Goal: Task Accomplishment & Management: Manage account settings

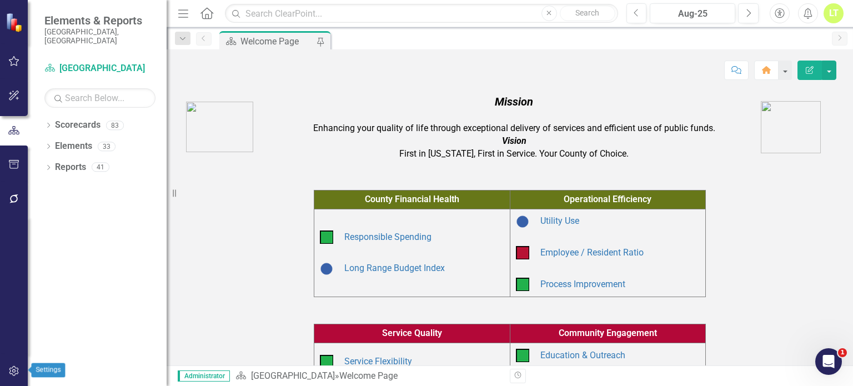
click at [9, 371] on icon "button" at bounding box center [14, 370] width 12 height 9
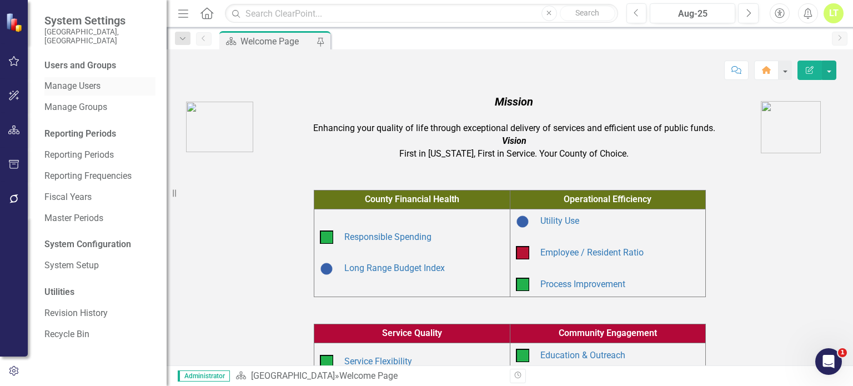
click at [63, 80] on link "Manage Users" at bounding box center [99, 86] width 111 height 13
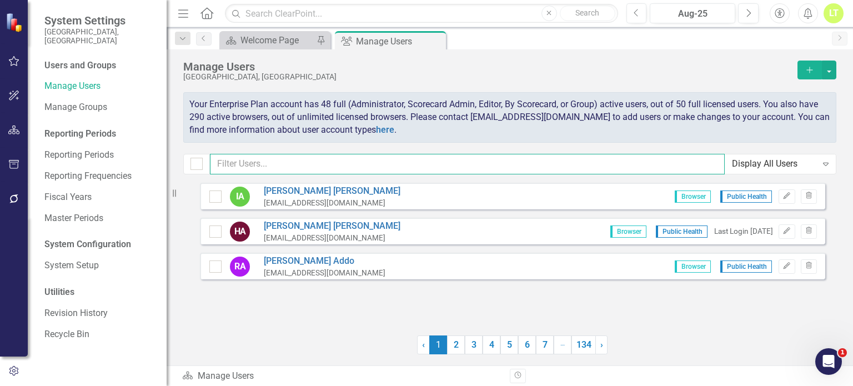
click at [274, 161] on input "text" at bounding box center [467, 164] width 515 height 21
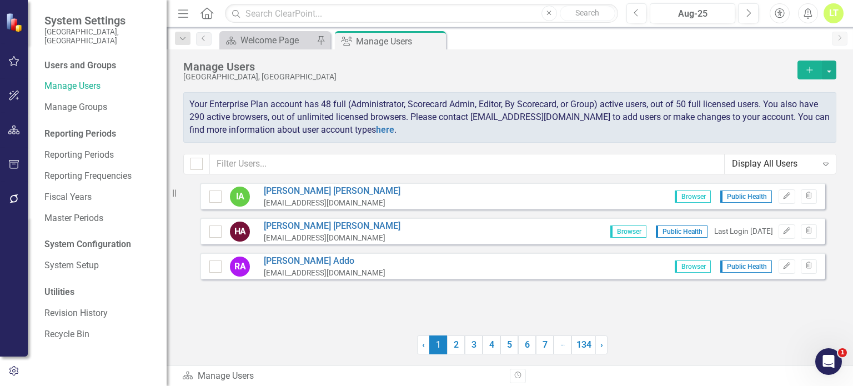
click at [810, 68] on icon "Add" at bounding box center [809, 70] width 10 height 8
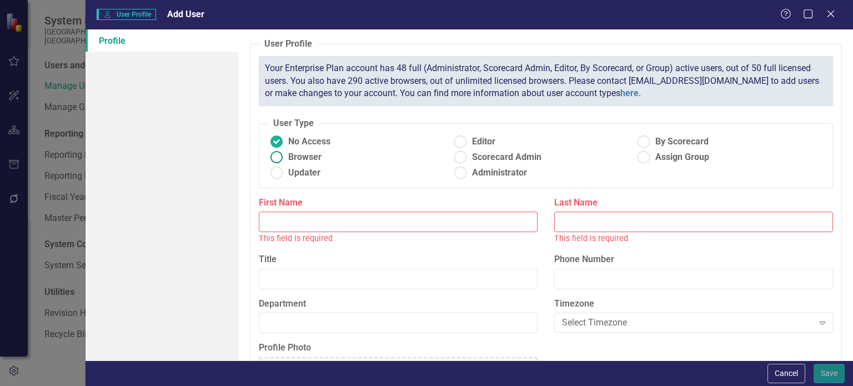
click at [290, 158] on span "Browser" at bounding box center [304, 157] width 33 height 13
click at [285, 158] on input "Browser" at bounding box center [276, 157] width 17 height 17
radio input "true"
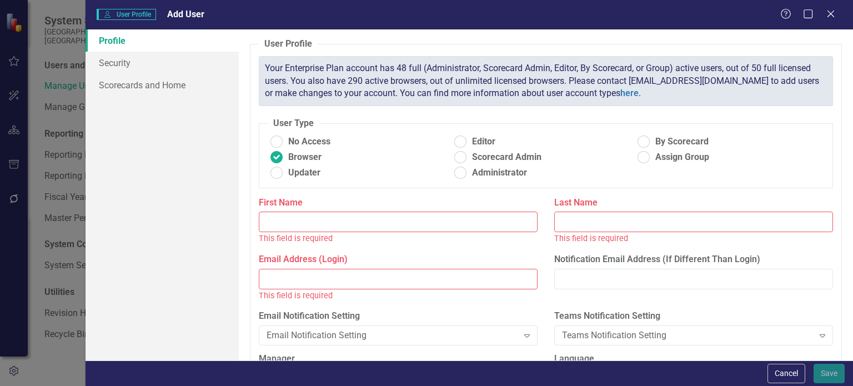
click at [271, 214] on input "First Name" at bounding box center [398, 221] width 279 height 21
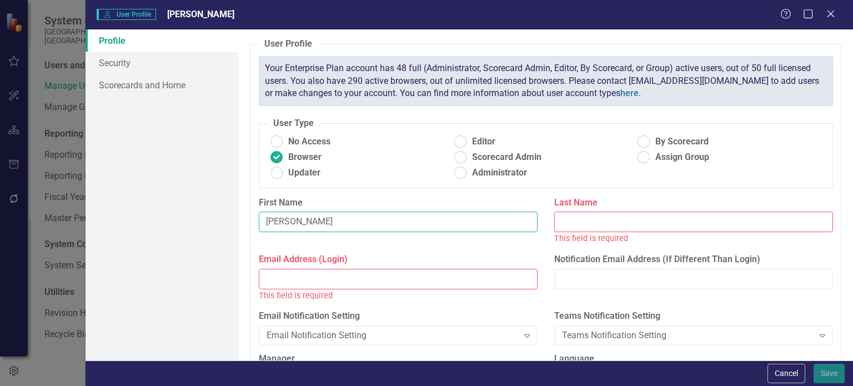
click at [376, 228] on input "[PERSON_NAME]" at bounding box center [398, 221] width 279 height 21
type input "[PERSON_NAME]"
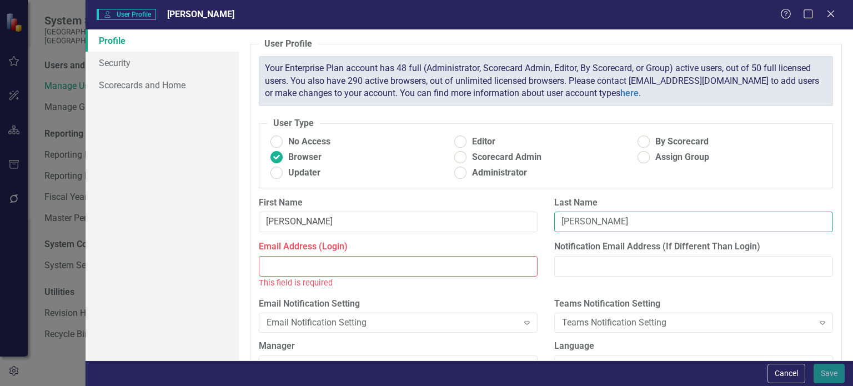
type input "[PERSON_NAME]"
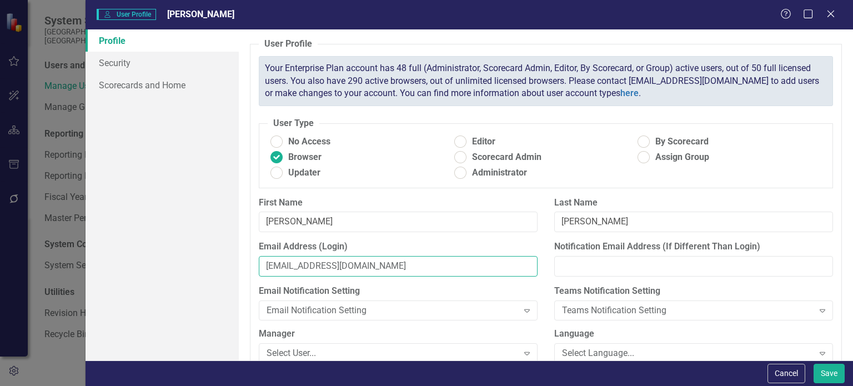
type input "[EMAIL_ADDRESS][DOMAIN_NAME]"
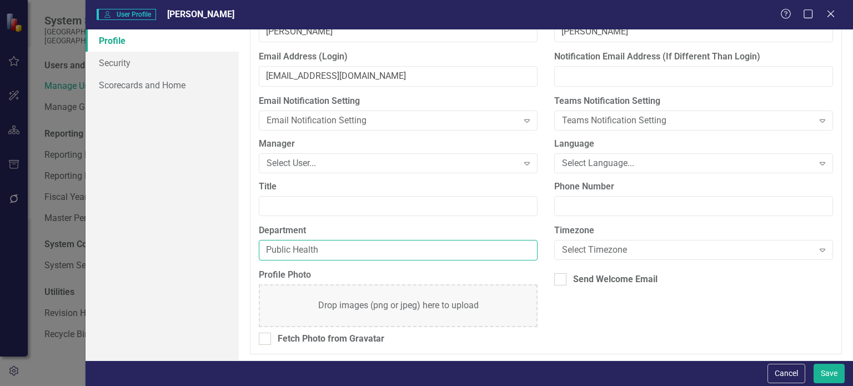
scroll to position [189, 0]
type input "Public Health"
click at [137, 89] on link "Scorecards and Home" at bounding box center [161, 85] width 153 height 22
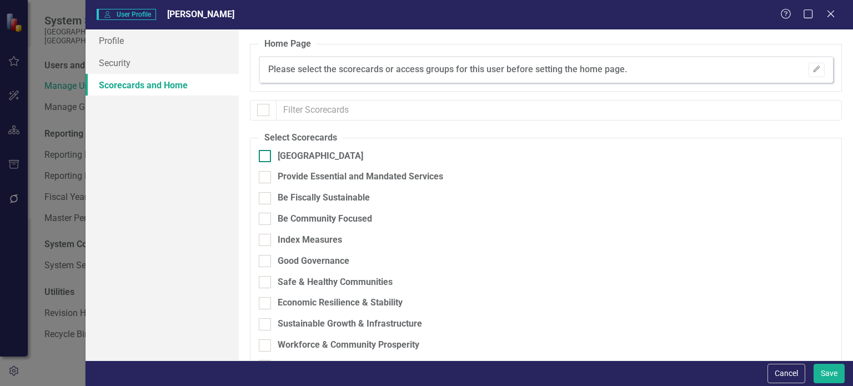
click at [261, 154] on input "[GEOGRAPHIC_DATA]" at bounding box center [262, 153] width 7 height 7
checkbox input "true"
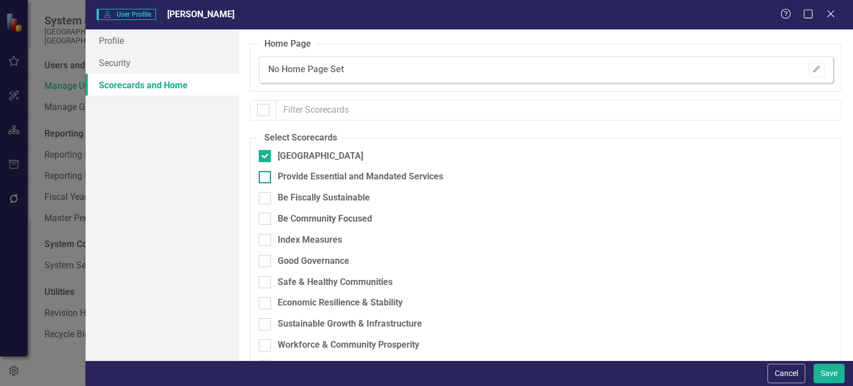
click at [266, 179] on div at bounding box center [265, 177] width 12 height 12
click at [266, 178] on input "Provide Essential and Mandated Services" at bounding box center [262, 174] width 7 height 7
checkbox input "true"
click at [262, 197] on input "Be Fiscally Sustainable" at bounding box center [262, 195] width 7 height 7
checkbox input "true"
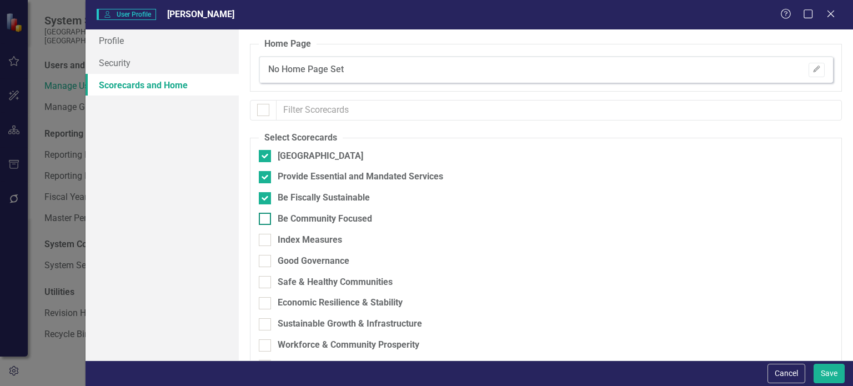
click at [261, 219] on input "Be Community Focused" at bounding box center [262, 216] width 7 height 7
checkbox input "true"
click at [260, 235] on input "Index Measures" at bounding box center [262, 237] width 7 height 7
checkbox input "true"
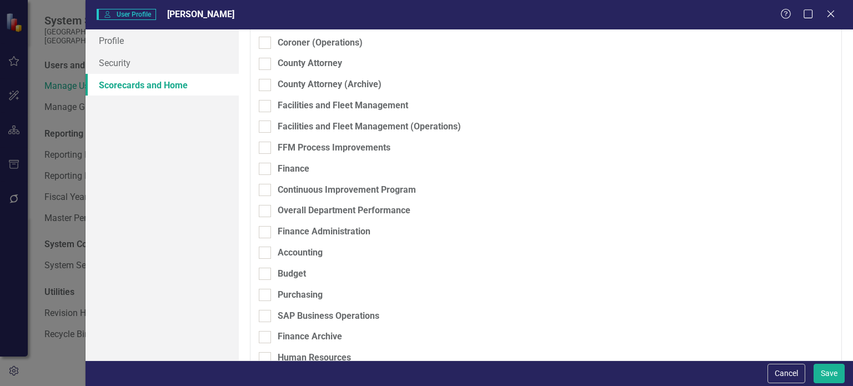
scroll to position [668, 0]
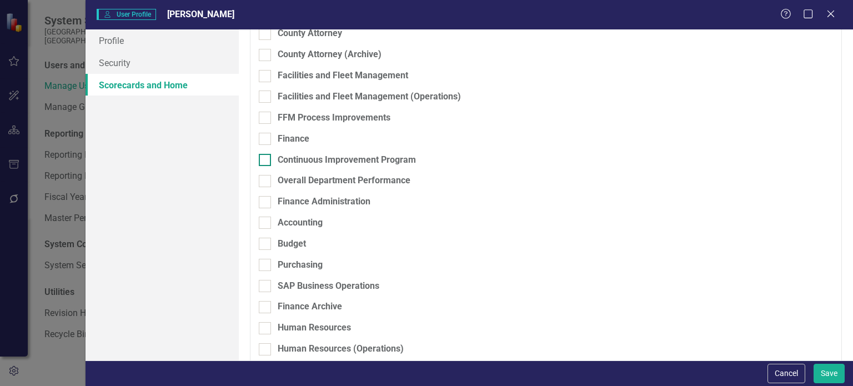
click at [264, 163] on div at bounding box center [265, 160] width 12 height 12
click at [264, 161] on input "Continuous Improvement Program" at bounding box center [262, 157] width 7 height 7
checkbox input "true"
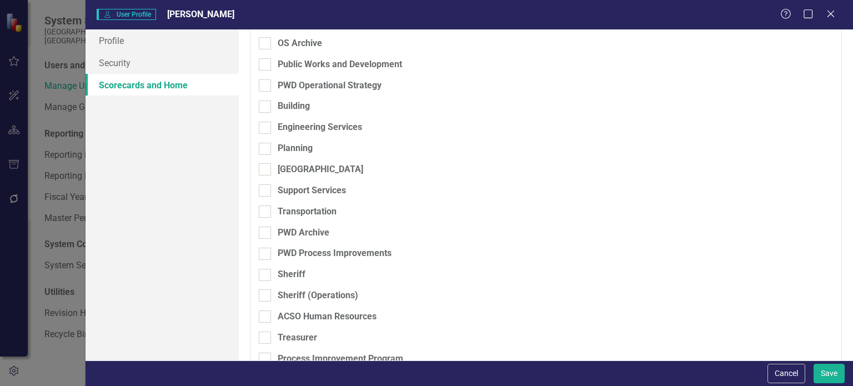
scroll to position [1269, 0]
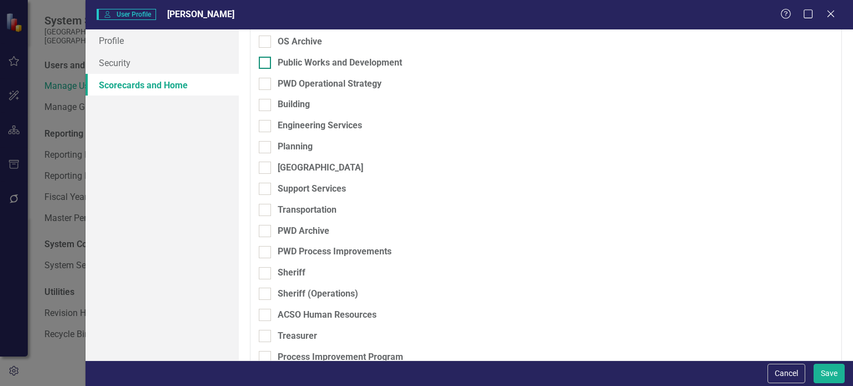
click at [291, 64] on div "Public Works and Development" at bounding box center [340, 63] width 124 height 13
click at [266, 64] on input "Public Works and Development" at bounding box center [262, 60] width 7 height 7
checkbox input "true"
click at [286, 84] on div "PWD Operational Strategy" at bounding box center [330, 84] width 104 height 13
click at [266, 84] on input "PWD Operational Strategy" at bounding box center [262, 81] width 7 height 7
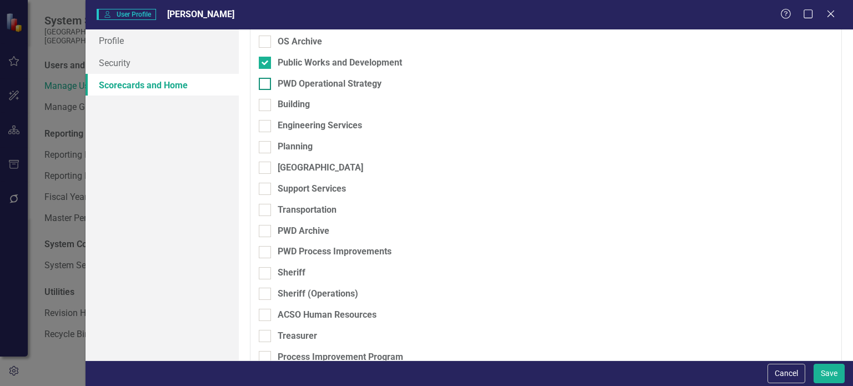
checkbox input "true"
click at [282, 106] on div "Building" at bounding box center [294, 104] width 32 height 13
click at [266, 106] on input "Building" at bounding box center [262, 102] width 7 height 7
checkbox input "true"
click at [280, 128] on div "Engineering Services" at bounding box center [320, 125] width 84 height 13
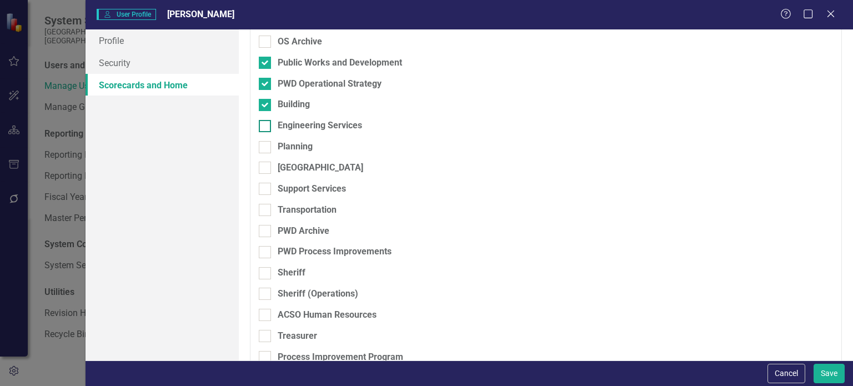
click at [266, 127] on input "Engineering Services" at bounding box center [262, 123] width 7 height 7
checkbox input "true"
click at [281, 150] on div "Planning" at bounding box center [295, 146] width 35 height 13
click at [266, 148] on input "Planning" at bounding box center [262, 144] width 7 height 7
checkbox input "true"
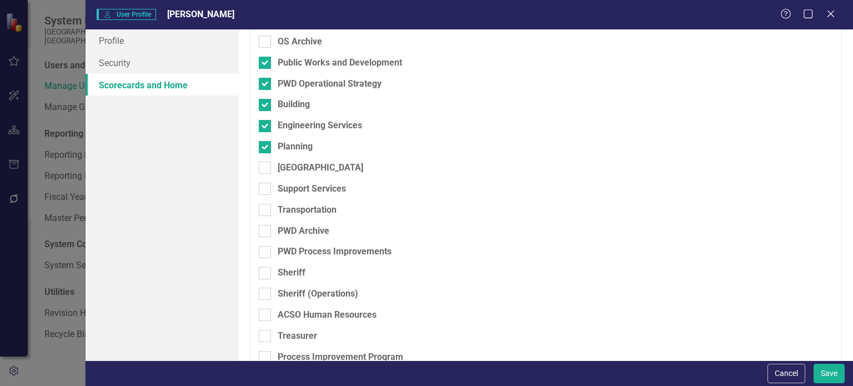
click at [281, 160] on div "Planning" at bounding box center [487, 150] width 457 height 21
click at [281, 174] on div "[GEOGRAPHIC_DATA]" at bounding box center [487, 172] width 457 height 21
click at [284, 164] on div "[GEOGRAPHIC_DATA]" at bounding box center [320, 168] width 85 height 13
click at [266, 164] on input "[GEOGRAPHIC_DATA]" at bounding box center [262, 165] width 7 height 7
checkbox input "true"
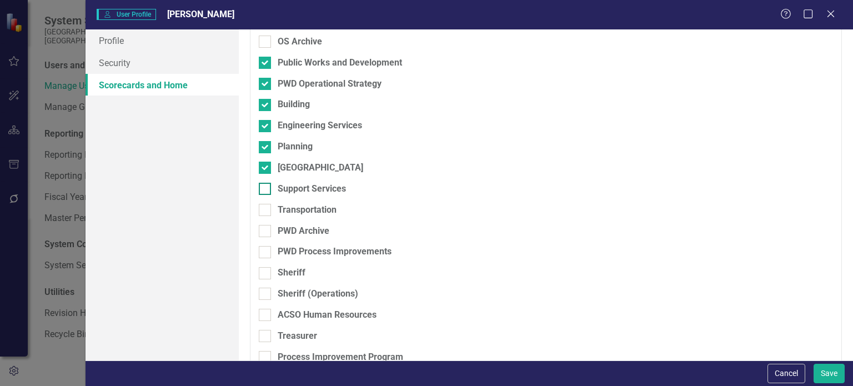
click at [285, 193] on div "Support Services" at bounding box center [312, 189] width 68 height 13
click at [266, 190] on input "Support Services" at bounding box center [262, 186] width 7 height 7
checkbox input "true"
click at [284, 209] on div "Transportation" at bounding box center [307, 210] width 59 height 13
click at [266, 209] on input "Transportation" at bounding box center [262, 207] width 7 height 7
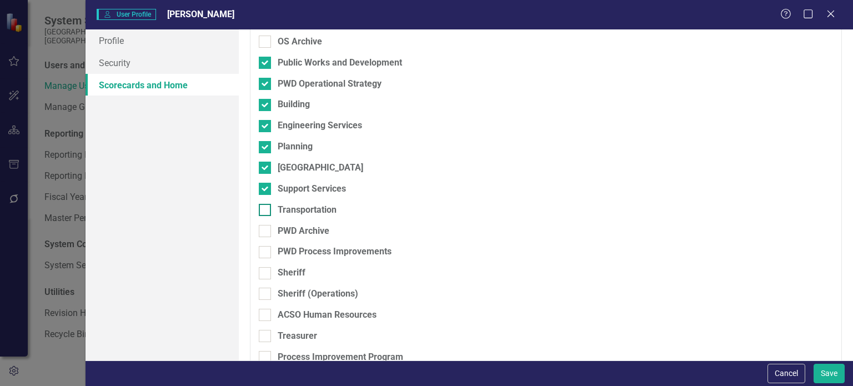
checkbox input "true"
click at [283, 254] on div "PWD Process Improvements" at bounding box center [335, 251] width 114 height 13
click at [266, 253] on input "PWD Process Improvements" at bounding box center [262, 249] width 7 height 7
checkbox input "true"
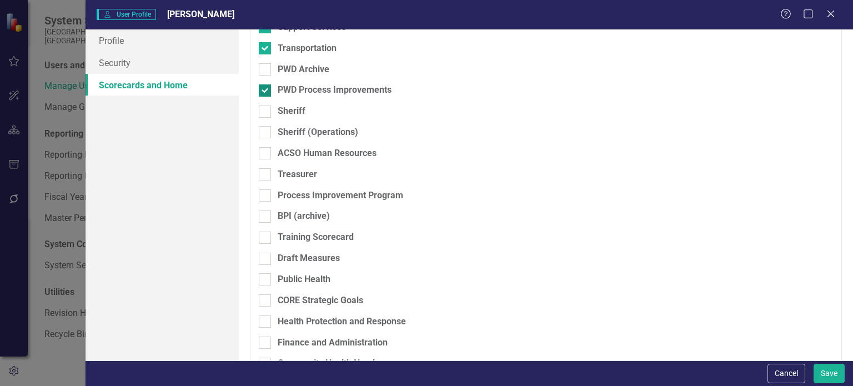
scroll to position [1433, 0]
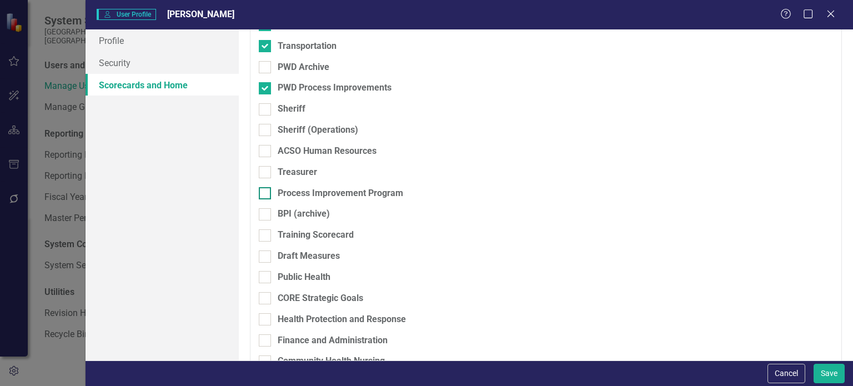
click at [315, 198] on div "Process Improvement Program" at bounding box center [340, 193] width 125 height 13
click at [266, 194] on input "Process Improvement Program" at bounding box center [262, 190] width 7 height 7
checkbox input "true"
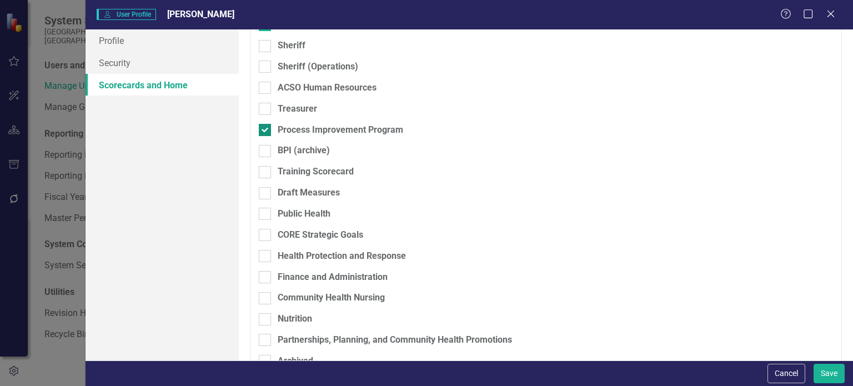
scroll to position [1541, 0]
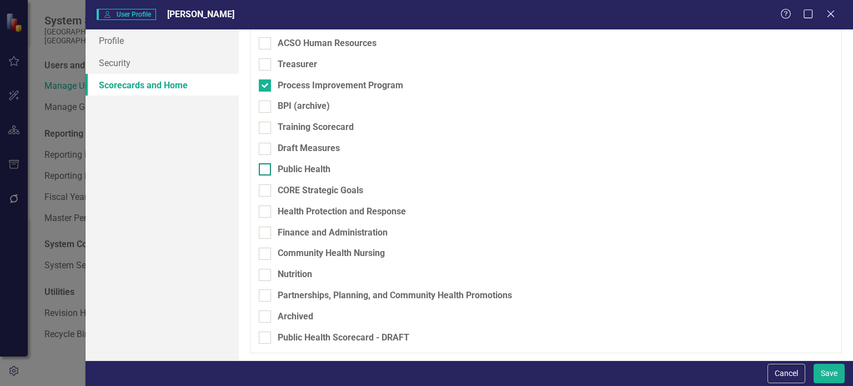
click at [297, 172] on div "Public Health" at bounding box center [304, 169] width 53 height 13
click at [266, 170] on input "Public Health" at bounding box center [262, 166] width 7 height 7
checkbox input "true"
click at [291, 189] on div "CORE Strategic Goals" at bounding box center [320, 190] width 85 height 13
click at [266, 189] on input "CORE Strategic Goals" at bounding box center [262, 187] width 7 height 7
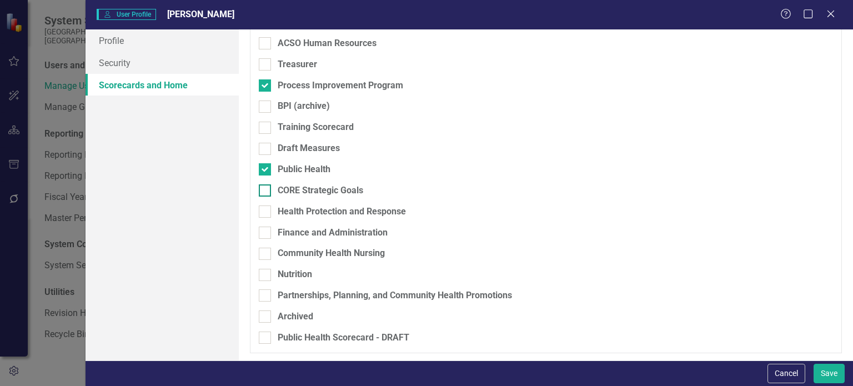
checkbox input "true"
click at [290, 213] on div "Health Protection and Response" at bounding box center [342, 211] width 128 height 13
click at [266, 213] on input "Health Protection and Response" at bounding box center [262, 208] width 7 height 7
checkbox input "true"
click at [288, 231] on div "Finance and Administration" at bounding box center [333, 232] width 110 height 13
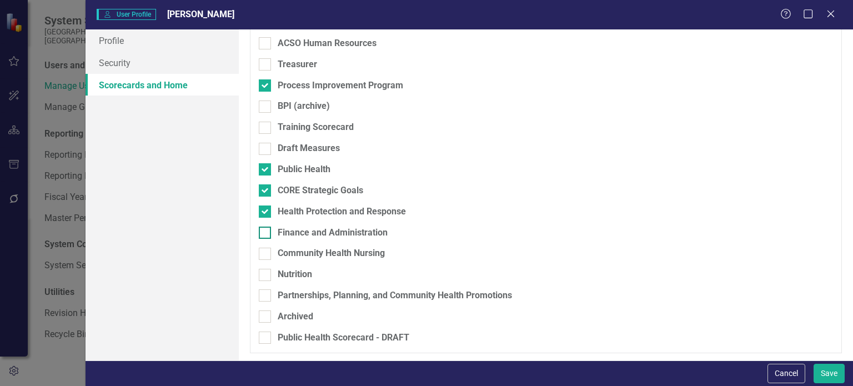
click at [266, 231] on input "Finance and Administration" at bounding box center [262, 229] width 7 height 7
checkbox input "true"
click at [288, 250] on div "Community Health Nursing" at bounding box center [331, 253] width 107 height 13
click at [266, 250] on input "Community Health Nursing" at bounding box center [262, 251] width 7 height 7
checkbox input "true"
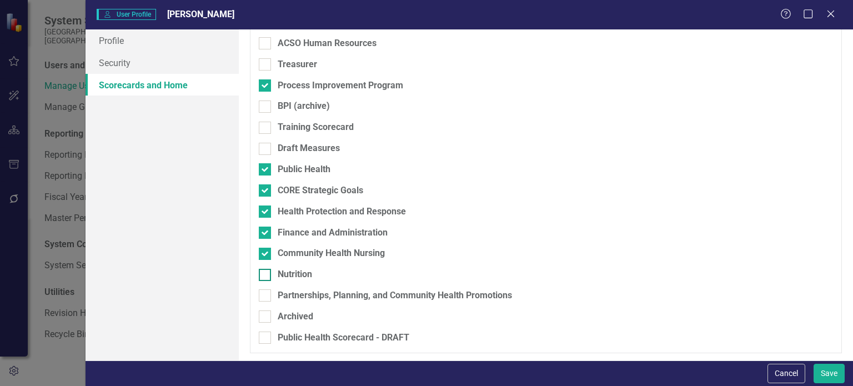
click at [288, 271] on div "Nutrition" at bounding box center [295, 274] width 34 height 13
click at [266, 271] on input "Nutrition" at bounding box center [262, 272] width 7 height 7
checkbox input "true"
click at [286, 295] on div "Partnerships, Planning, and Community Health Promotions" at bounding box center [395, 295] width 234 height 13
click at [266, 295] on input "Partnerships, Planning, and Community Health Promotions" at bounding box center [262, 292] width 7 height 7
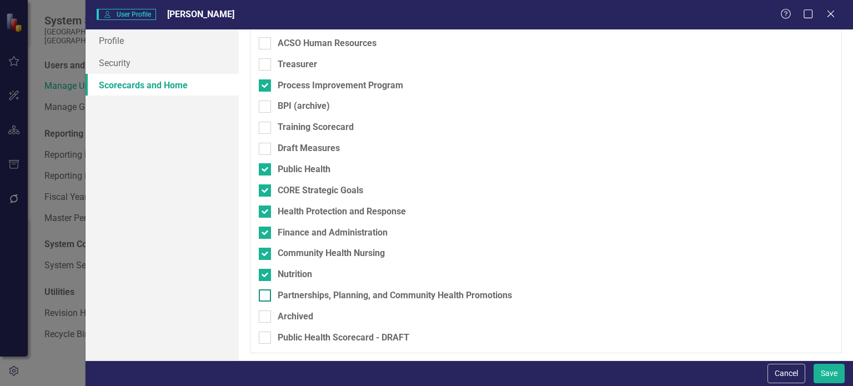
checkbox input "true"
click at [831, 381] on button "Save" at bounding box center [828, 373] width 31 height 19
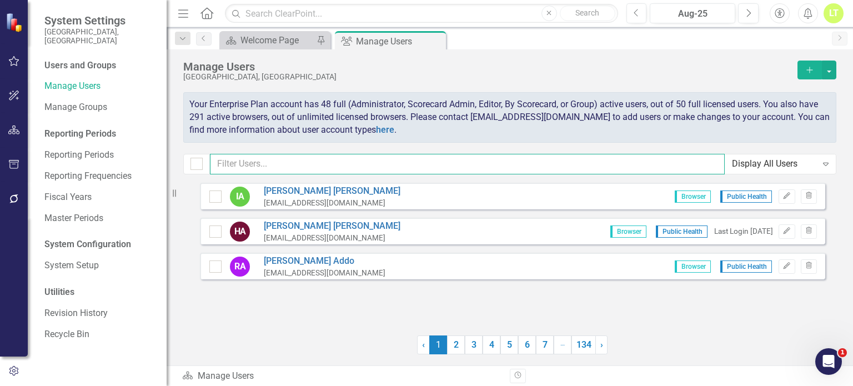
click at [563, 166] on input "text" at bounding box center [467, 164] width 515 height 21
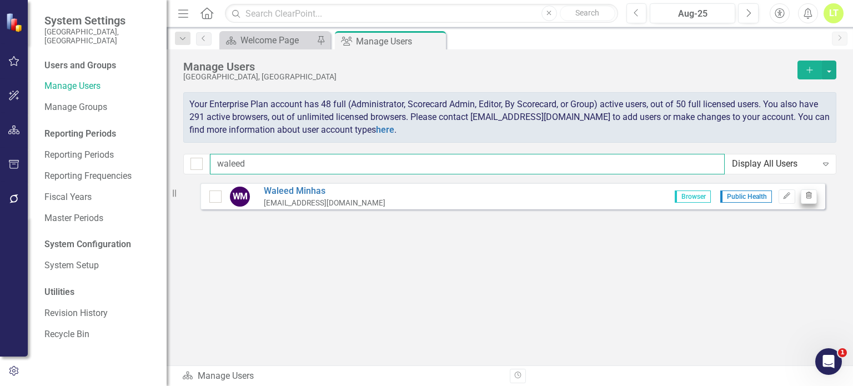
type input "waleed"
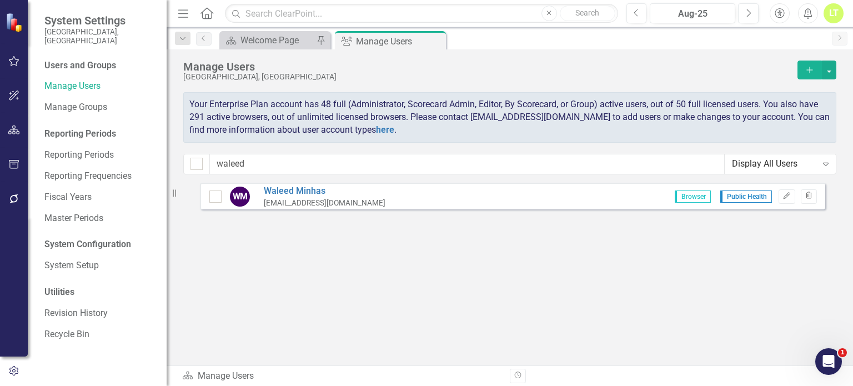
click at [806, 191] on button "Trash" at bounding box center [808, 196] width 16 height 14
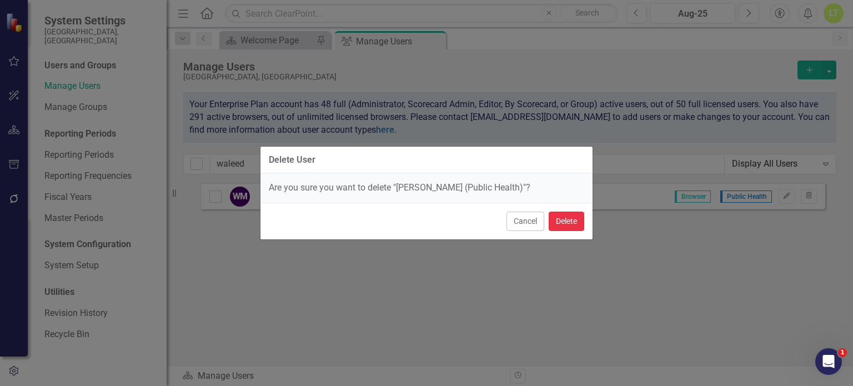
click at [574, 221] on button "Delete" at bounding box center [566, 220] width 36 height 19
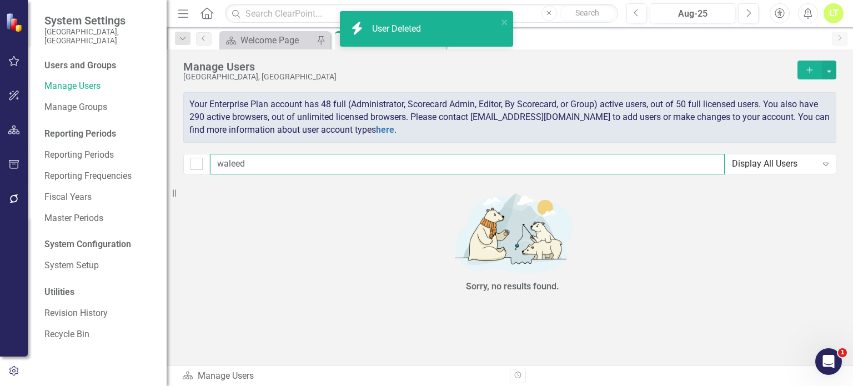
click at [377, 167] on input "waleed" at bounding box center [467, 164] width 515 height 21
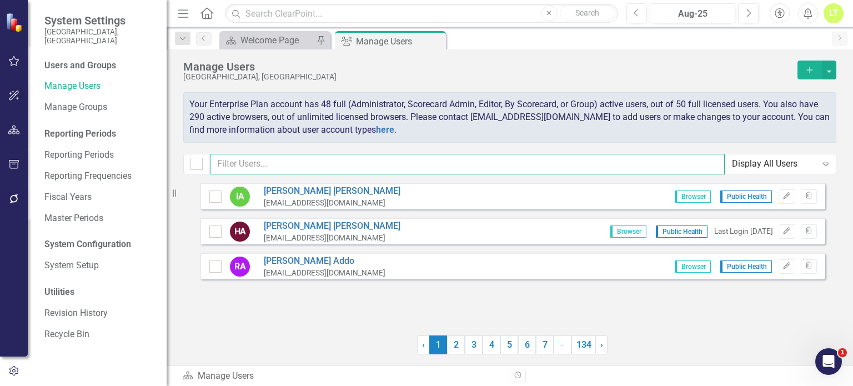
click at [256, 164] on input "text" at bounding box center [467, 164] width 515 height 21
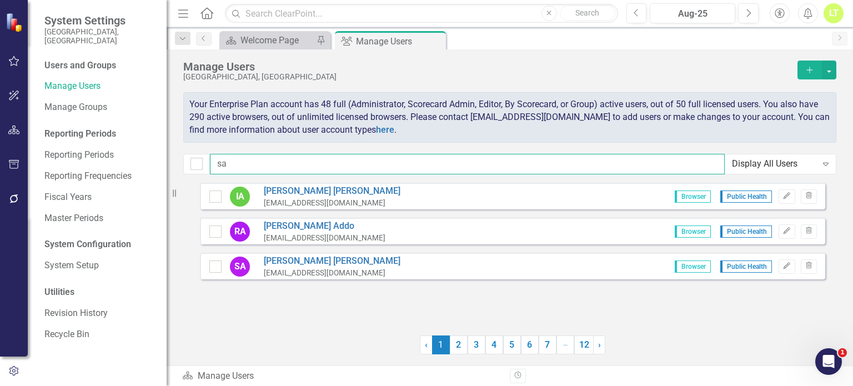
type input "s"
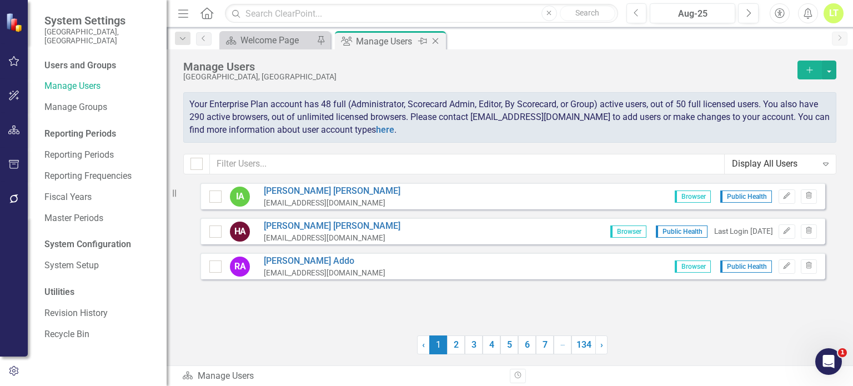
click at [434, 39] on icon "Close" at bounding box center [435, 41] width 11 height 9
